Goal: Task Accomplishment & Management: Manage account settings

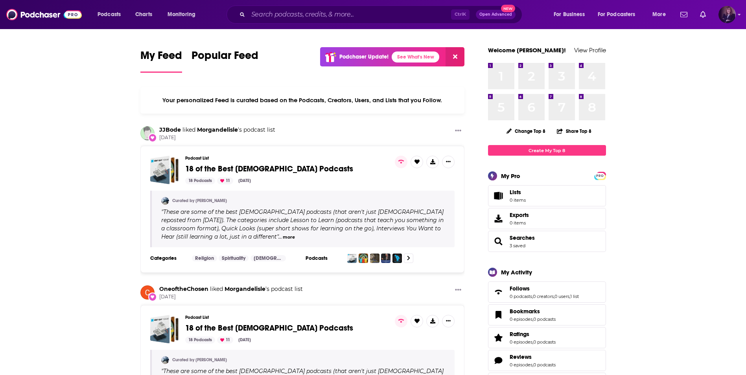
click at [727, 11] on img "Logged in as KMountz" at bounding box center [726, 14] width 17 height 17
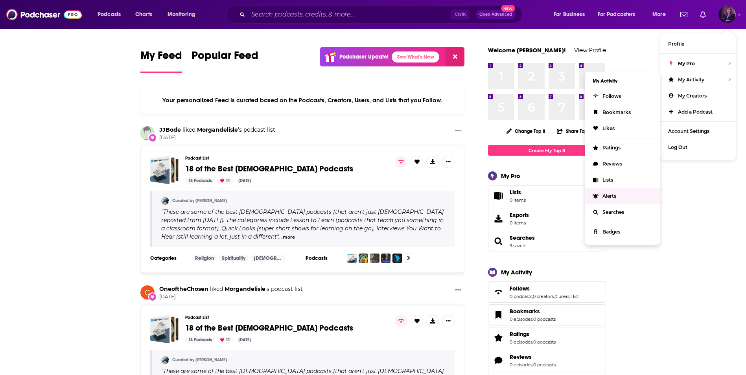
click at [607, 195] on span "Alerts" at bounding box center [609, 196] width 14 height 6
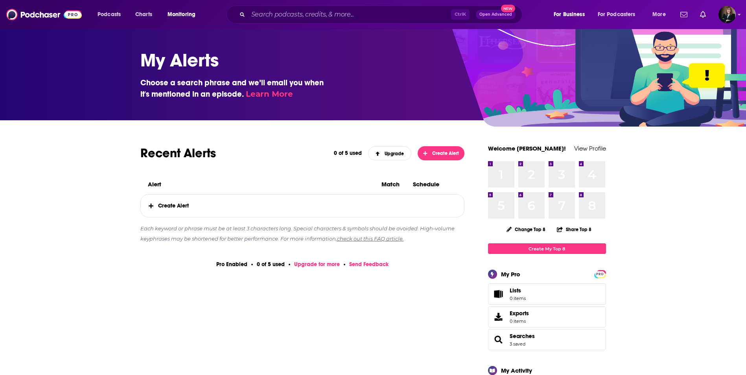
click at [199, 203] on span "Create Alert" at bounding box center [303, 206] width 324 height 22
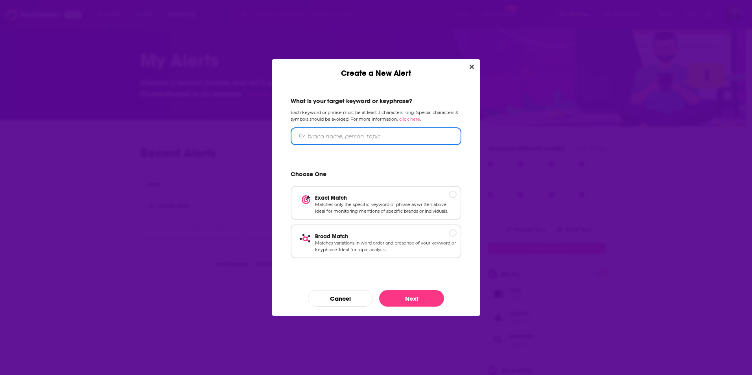
click at [317, 138] on input "Create a New Alert" at bounding box center [376, 136] width 171 height 18
type input "[PERSON_NAME]"
click at [453, 193] on div "Create a New Alert" at bounding box center [452, 193] width 7 height 7
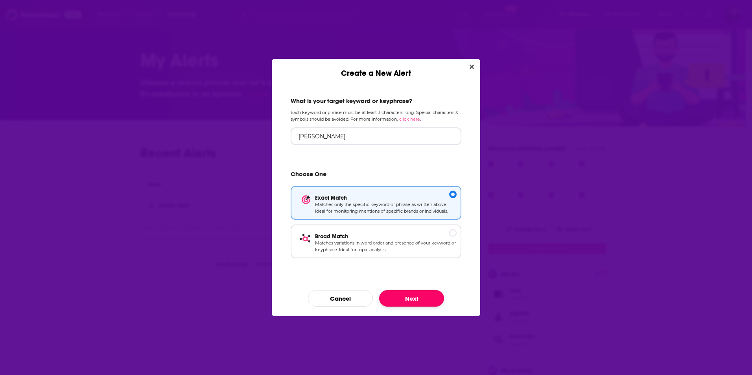
click at [419, 296] on button "Next" at bounding box center [411, 298] width 65 height 17
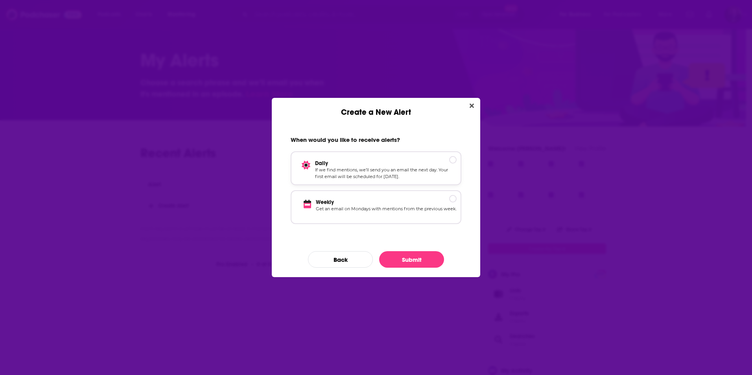
click at [452, 159] on div "Create a New Alert" at bounding box center [452, 159] width 7 height 7
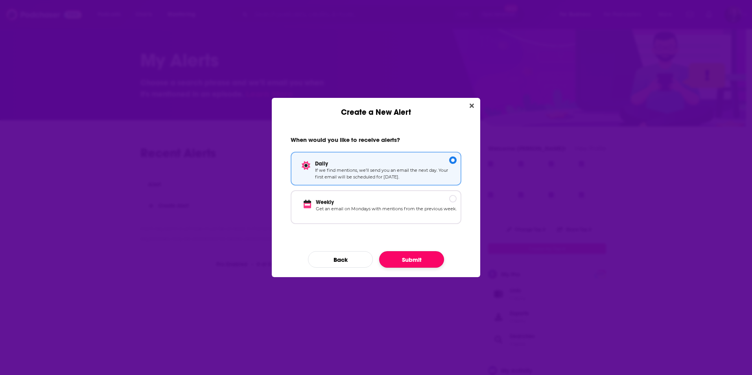
click at [413, 256] on button "Submit" at bounding box center [411, 259] width 65 height 17
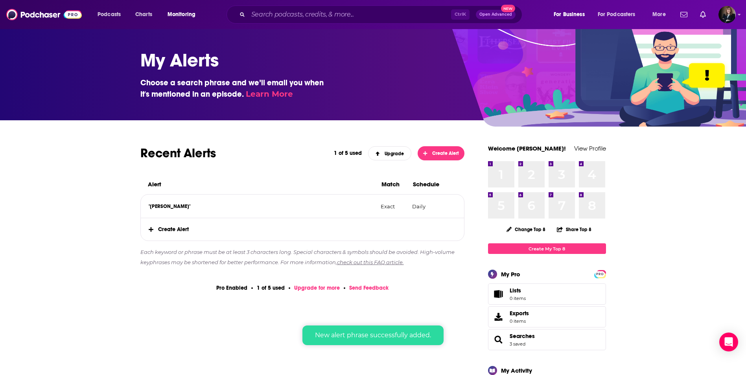
click at [149, 229] on icon at bounding box center [151, 229] width 5 height 5
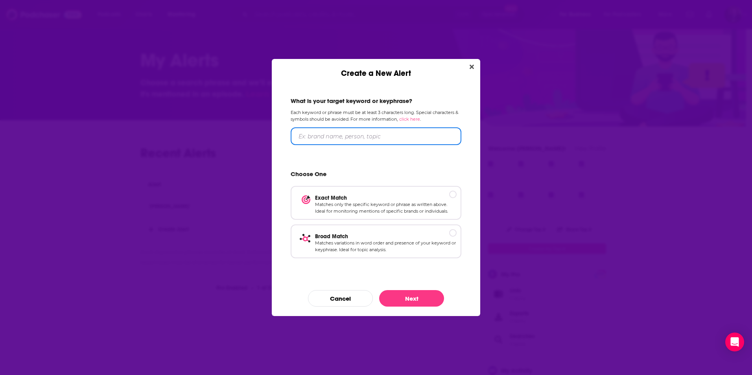
click at [323, 138] on input "Create a New Alert" at bounding box center [376, 136] width 171 height 18
type input "T"
type input "[PERSON_NAME]"
click at [453, 195] on p "Exact Match" at bounding box center [386, 197] width 142 height 7
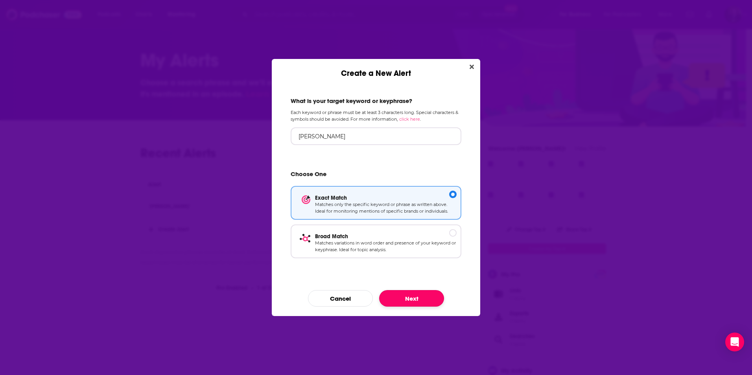
click at [402, 296] on button "Next" at bounding box center [411, 298] width 65 height 17
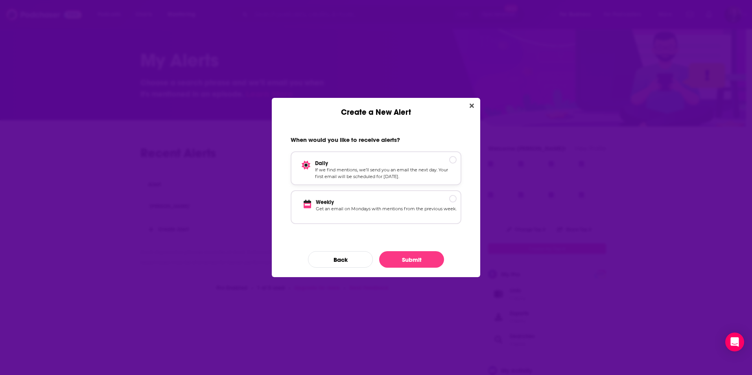
click at [453, 162] on div "Daily If we find mentions, we’ll send you an email the next day. Your first ema…" at bounding box center [376, 168] width 171 height 34
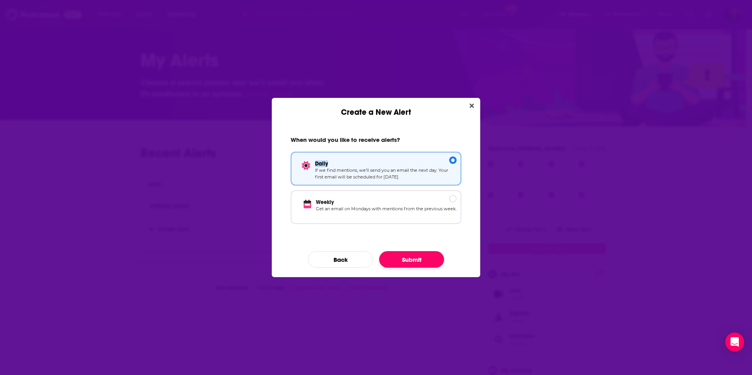
click at [416, 260] on button "Submit" at bounding box center [411, 259] width 65 height 17
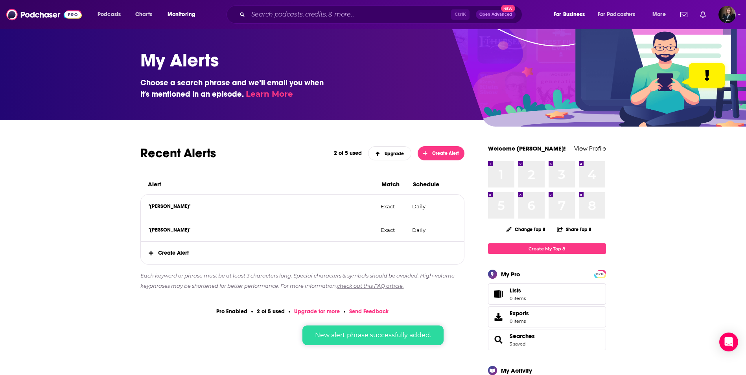
click at [149, 251] on icon at bounding box center [151, 253] width 5 height 6
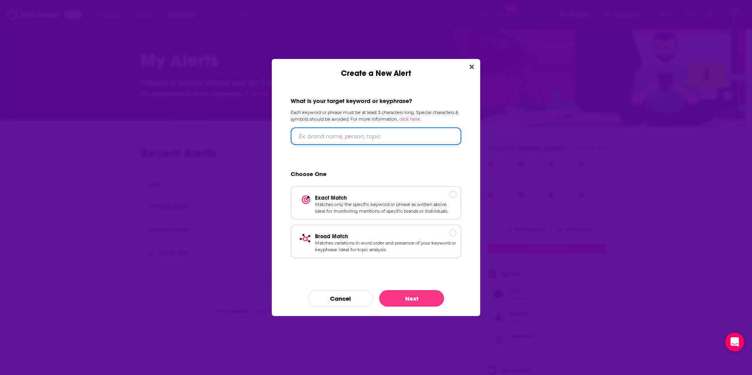
click at [313, 136] on input "Create a New Alert" at bounding box center [376, 136] width 171 height 18
type input "[DEMOGRAPHIC_DATA] financial principles"
drag, startPoint x: 454, startPoint y: 230, endPoint x: 449, endPoint y: 263, distance: 32.6
click at [453, 230] on div "Create a New Alert" at bounding box center [452, 232] width 7 height 7
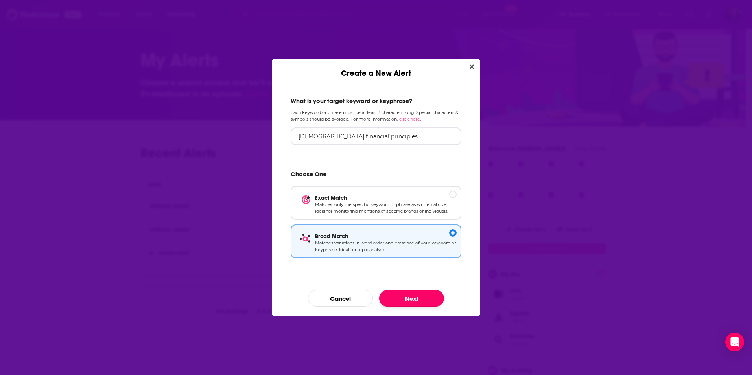
click at [410, 295] on button "Next" at bounding box center [411, 298] width 65 height 17
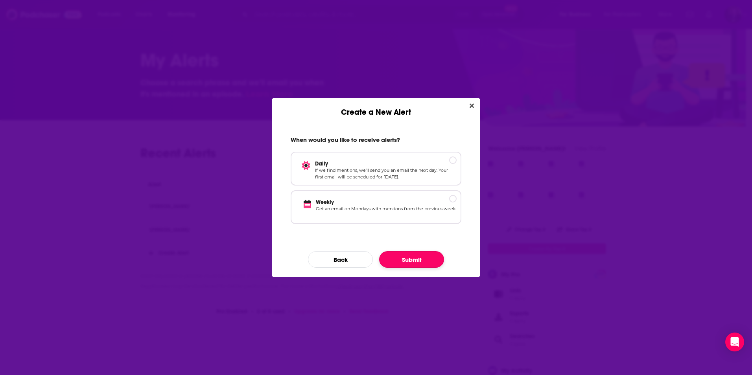
click at [409, 259] on button "Submit" at bounding box center [411, 259] width 65 height 17
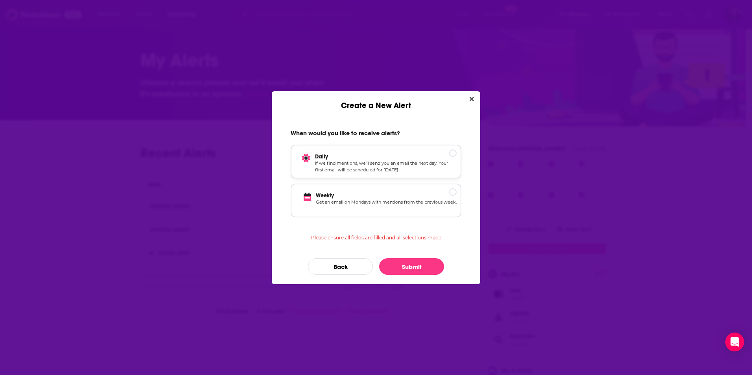
click at [452, 151] on div "Create a New Alert" at bounding box center [452, 152] width 7 height 7
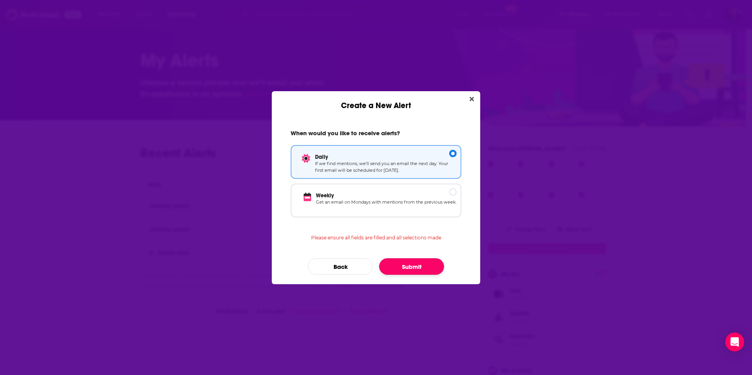
click at [416, 264] on button "Submit" at bounding box center [411, 266] width 65 height 17
